Goal: Task Accomplishment & Management: Complete application form

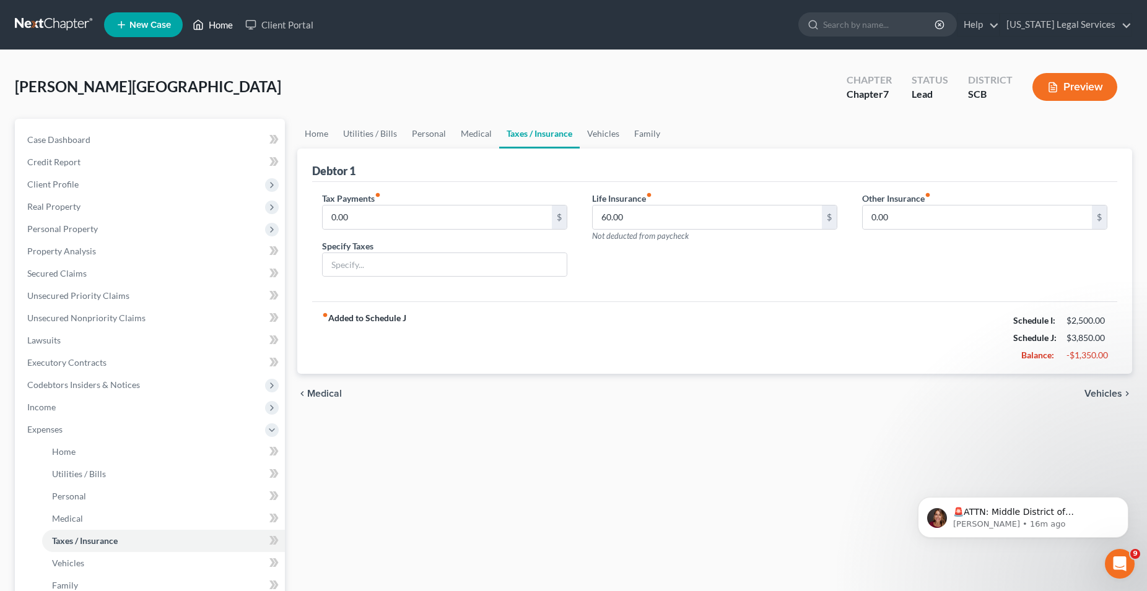
click at [224, 28] on link "Home" at bounding box center [212, 25] width 53 height 22
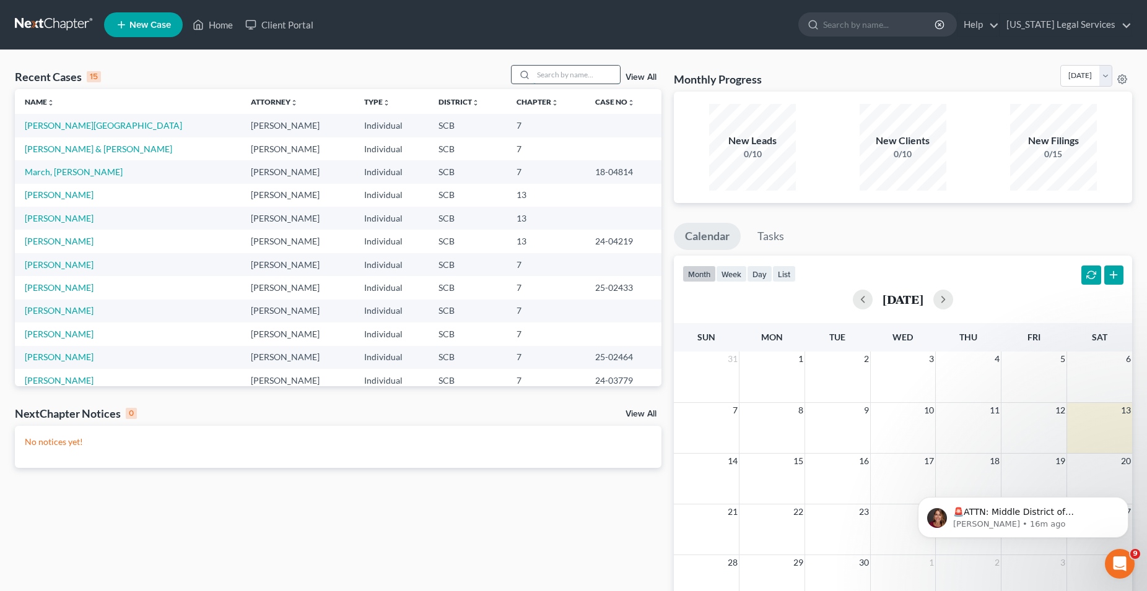
click at [578, 82] on input "search" at bounding box center [576, 75] width 87 height 18
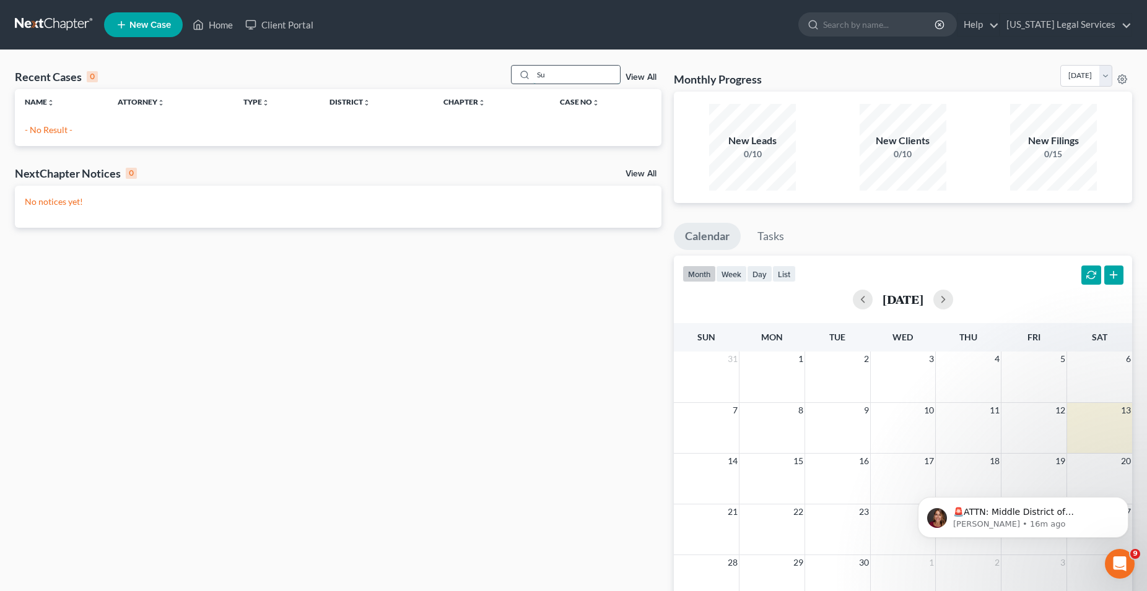
type input "S"
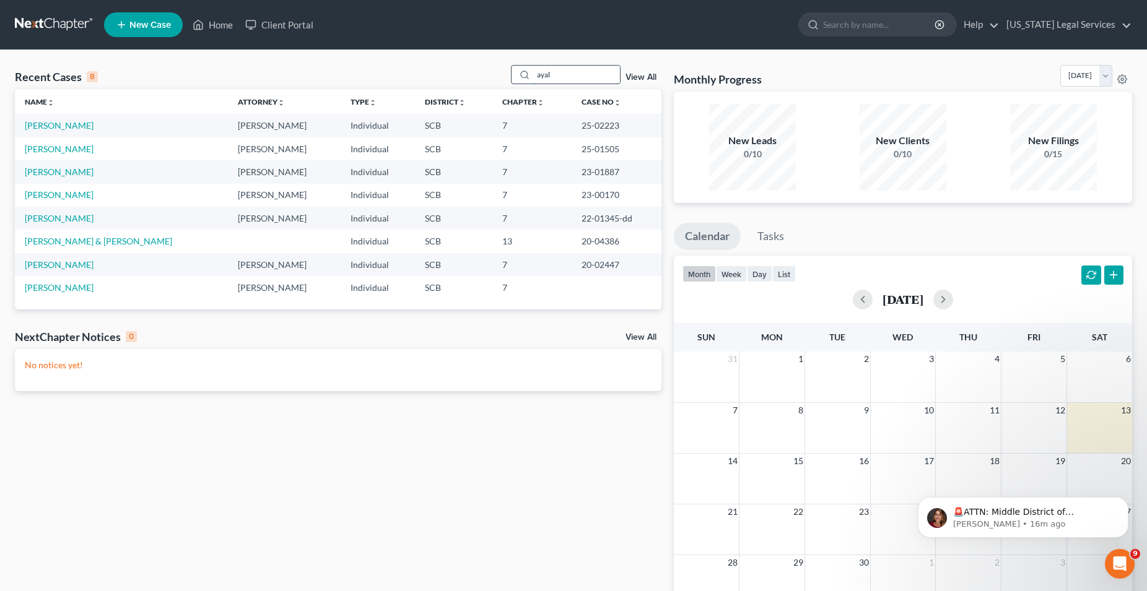
type input "ayal"
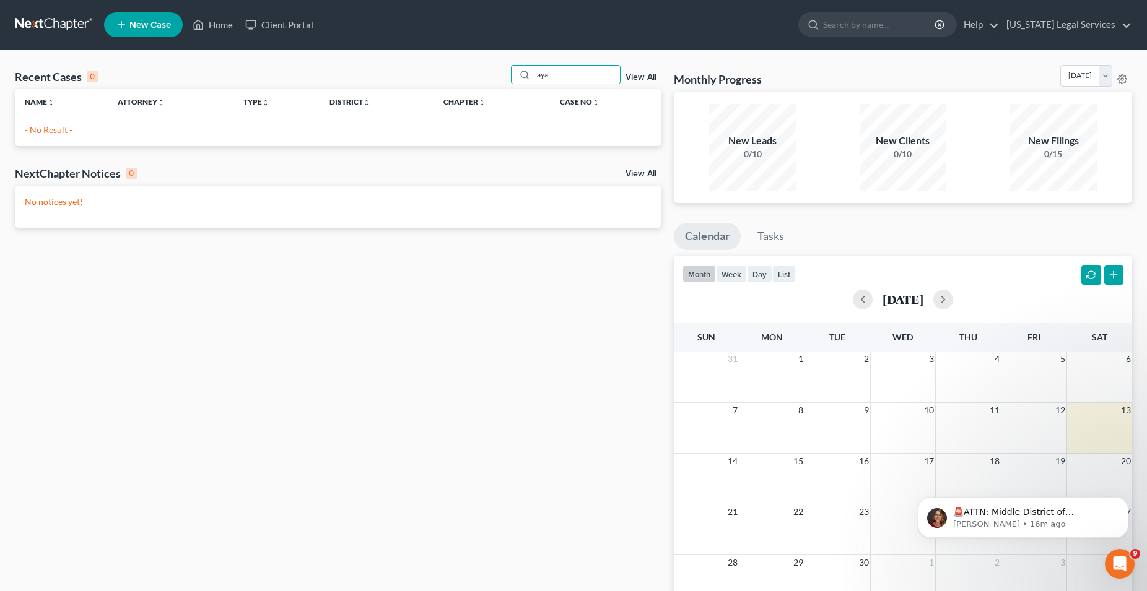
click at [155, 28] on span "New Case" at bounding box center [149, 24] width 41 height 9
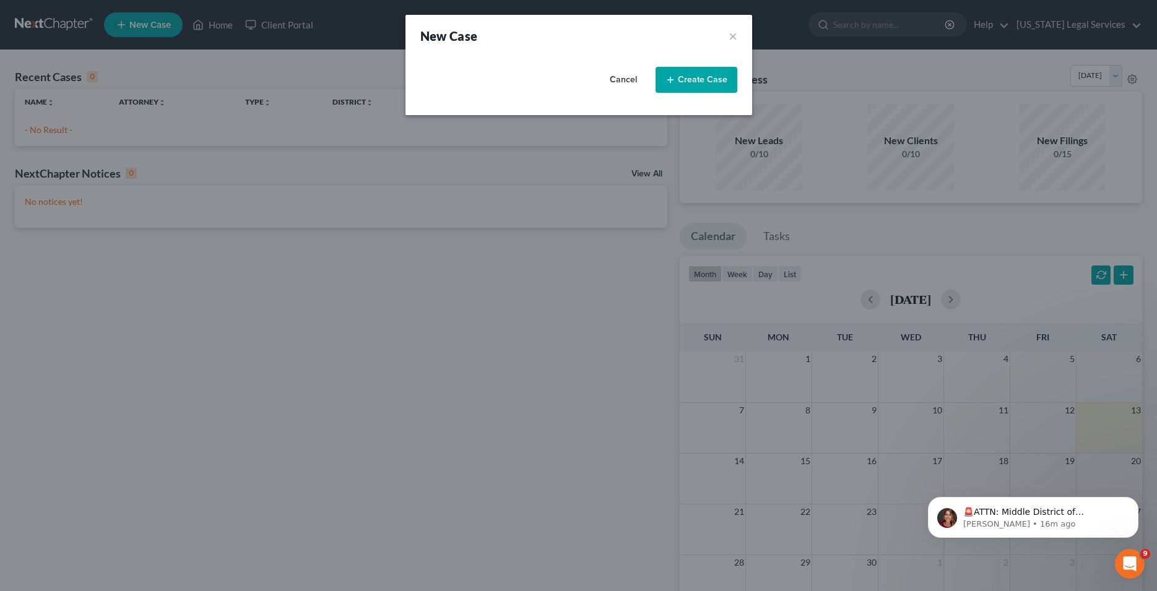
select select "72"
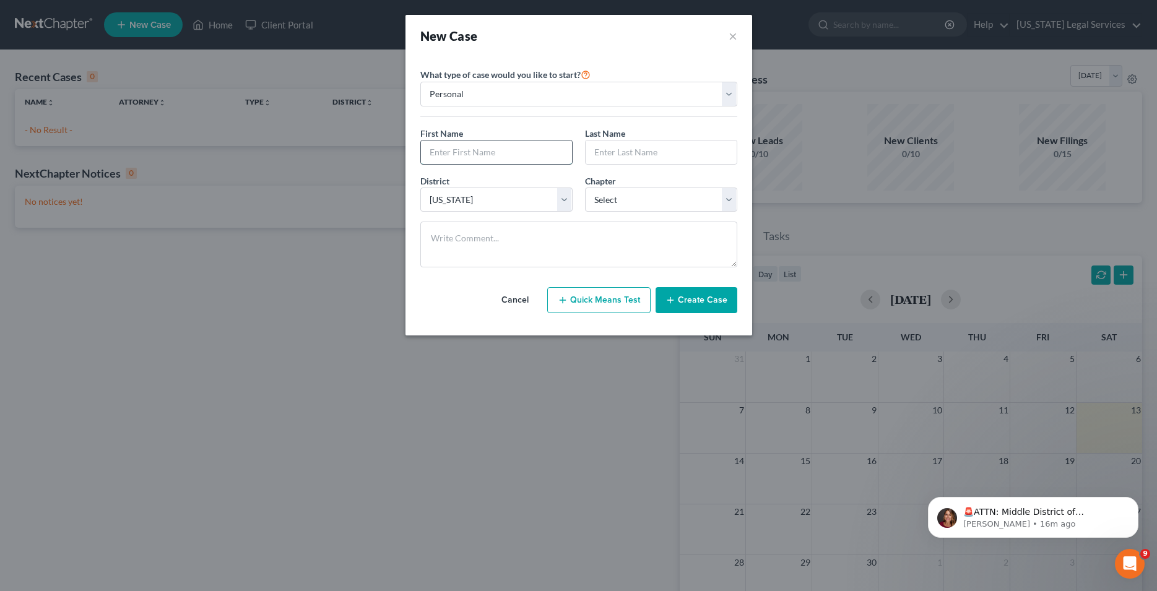
click at [466, 142] on input "text" at bounding box center [496, 153] width 151 height 24
type input "[PERSON_NAME]"
type input "M"
type input "Ayal"
click at [585, 188] on select "Select 7 11 12 13" at bounding box center [661, 200] width 152 height 25
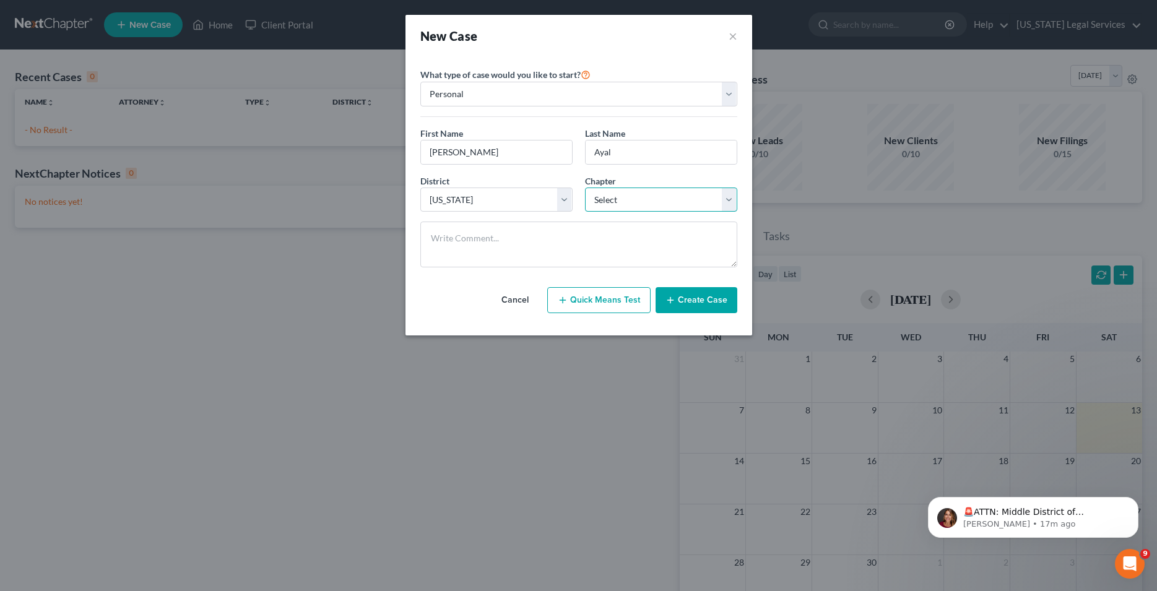
select select "0"
click option "7" at bounding box center [0, 0] width 0 height 0
click at [699, 298] on button "Create Case" at bounding box center [697, 300] width 82 height 26
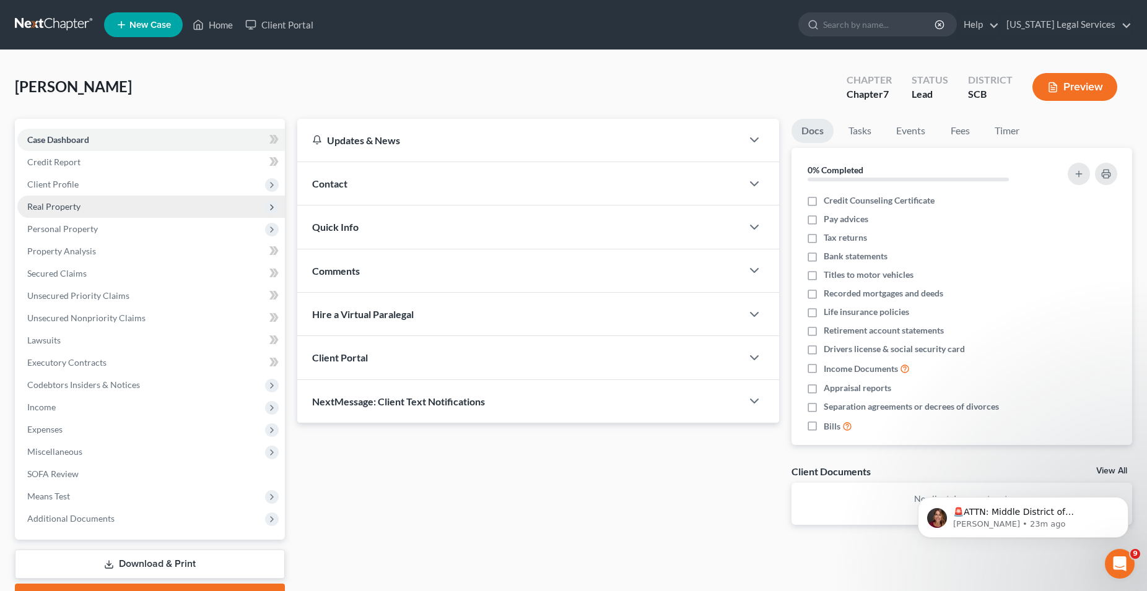
click at [57, 206] on span "Real Property" at bounding box center [53, 206] width 53 height 11
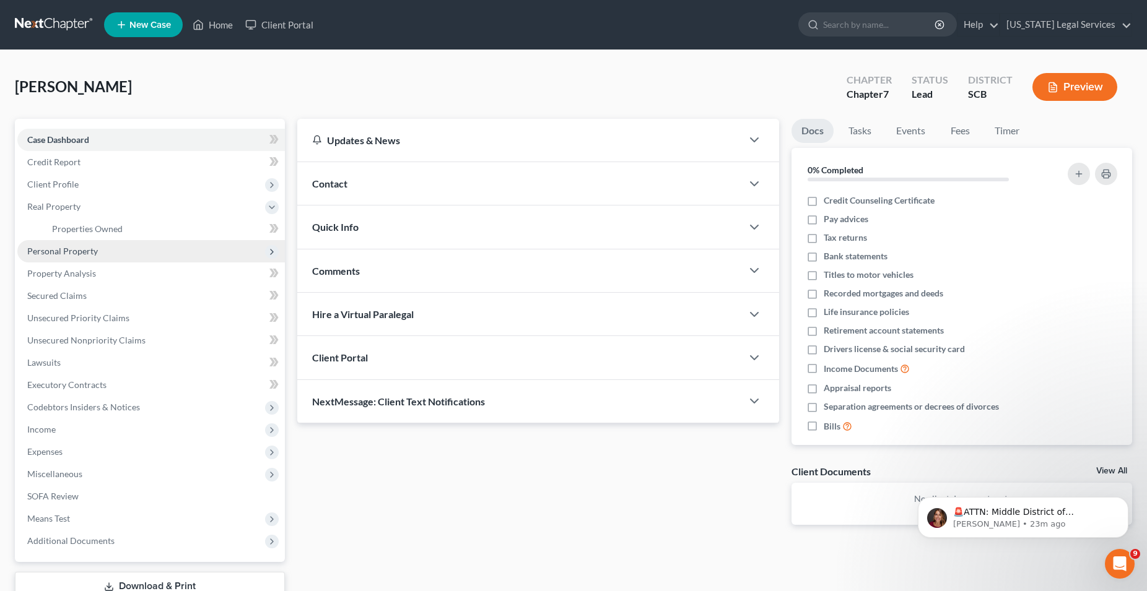
click at [39, 251] on span "Personal Property" at bounding box center [62, 251] width 71 height 11
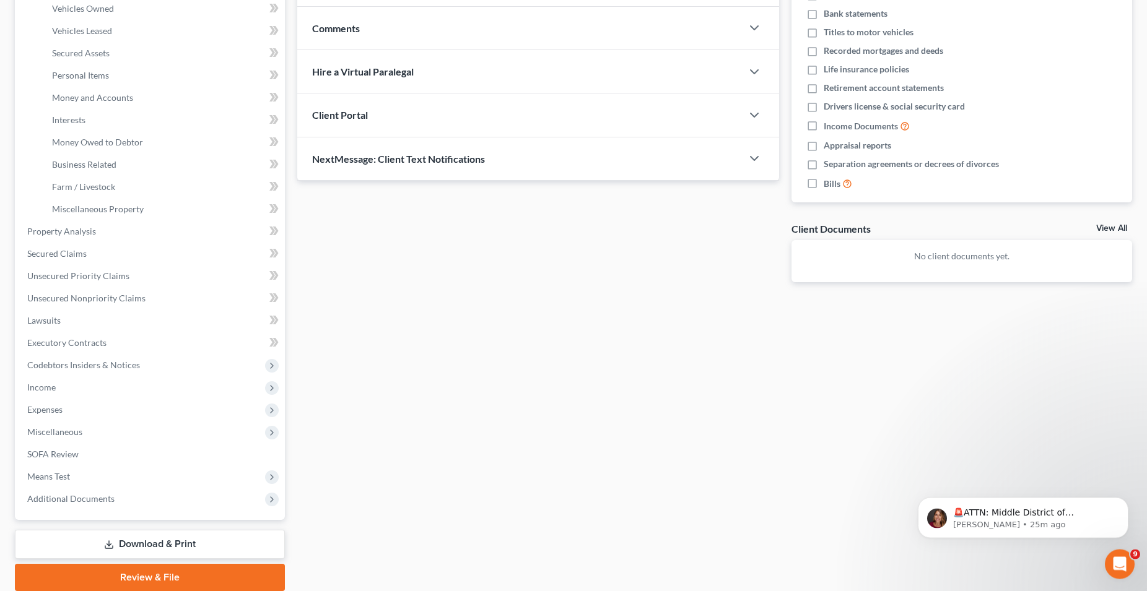
scroll to position [288, 0]
